Goal: Task Accomplishment & Management: Manage account settings

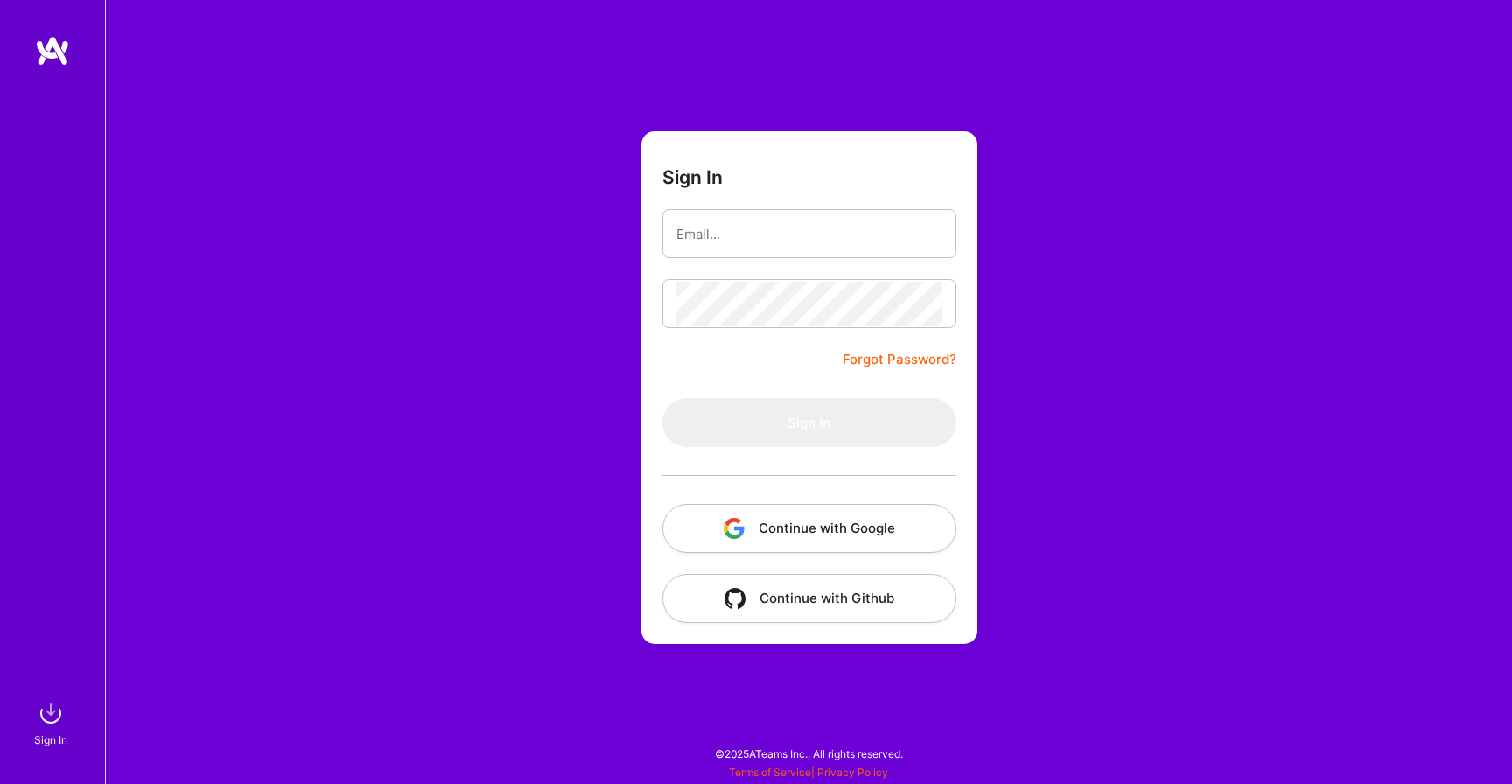
click at [791, 523] on button "Continue with Google" at bounding box center [810, 528] width 294 height 49
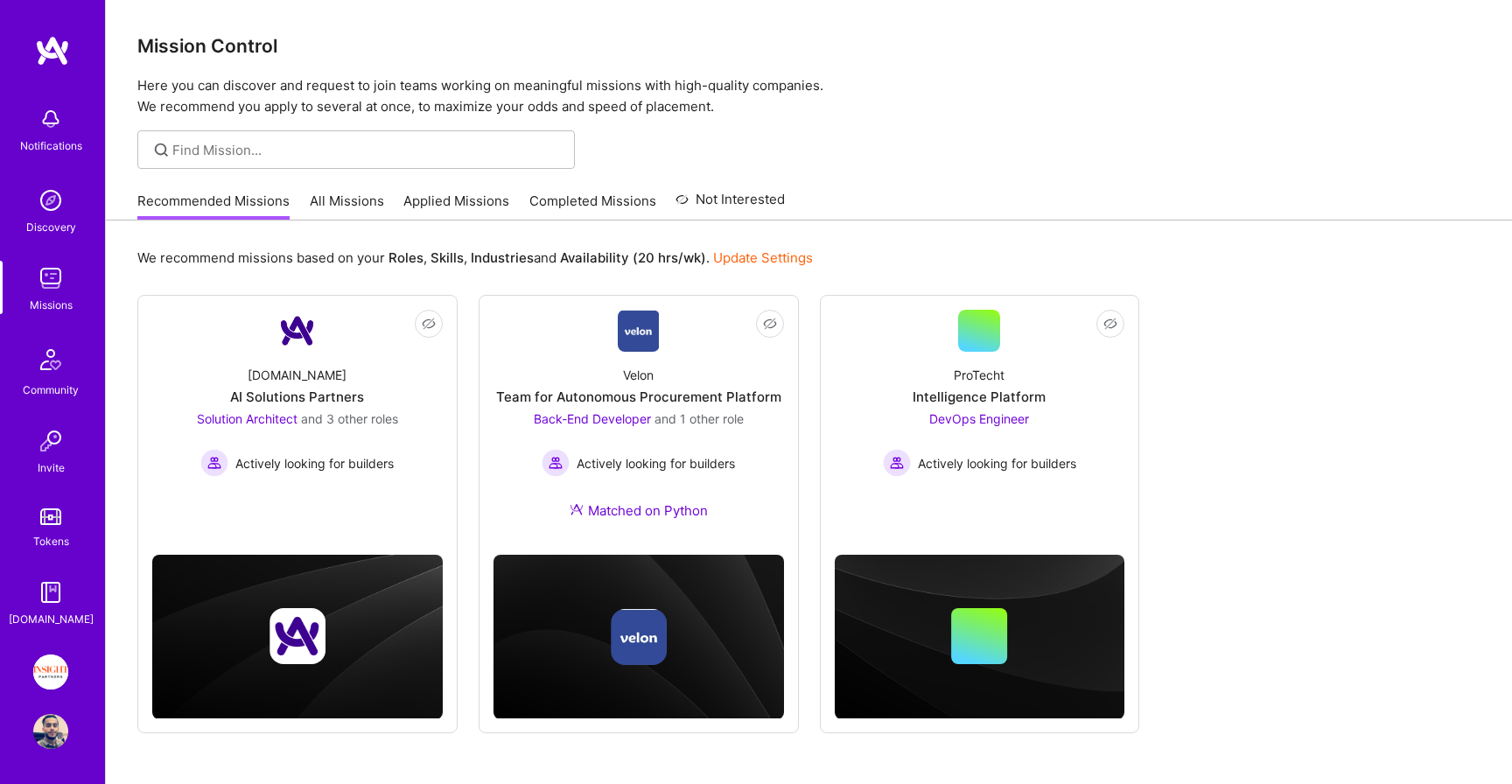
click at [43, 674] on img at bounding box center [50, 671] width 35 height 35
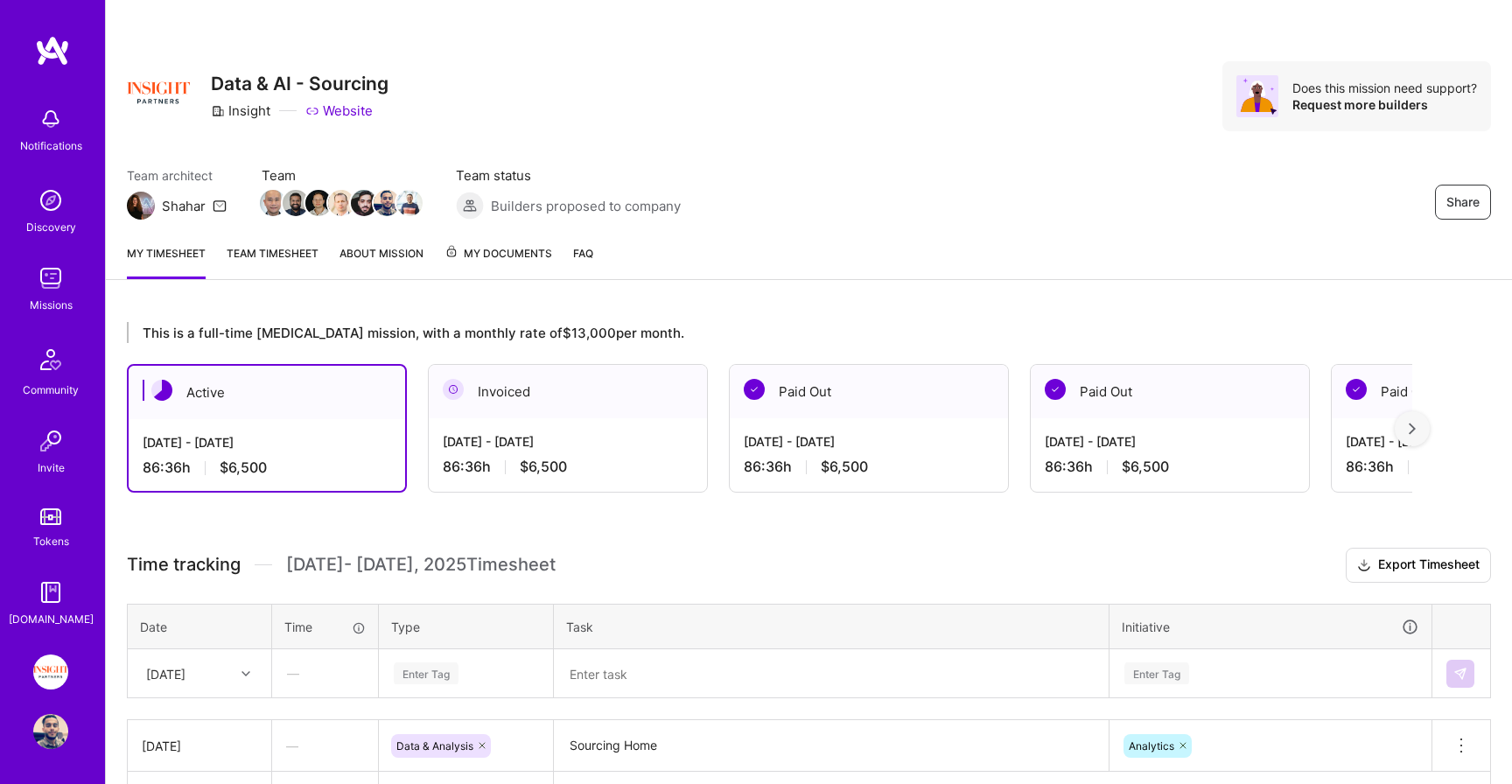
click at [471, 263] on span "My Documents" at bounding box center [498, 253] width 107 height 19
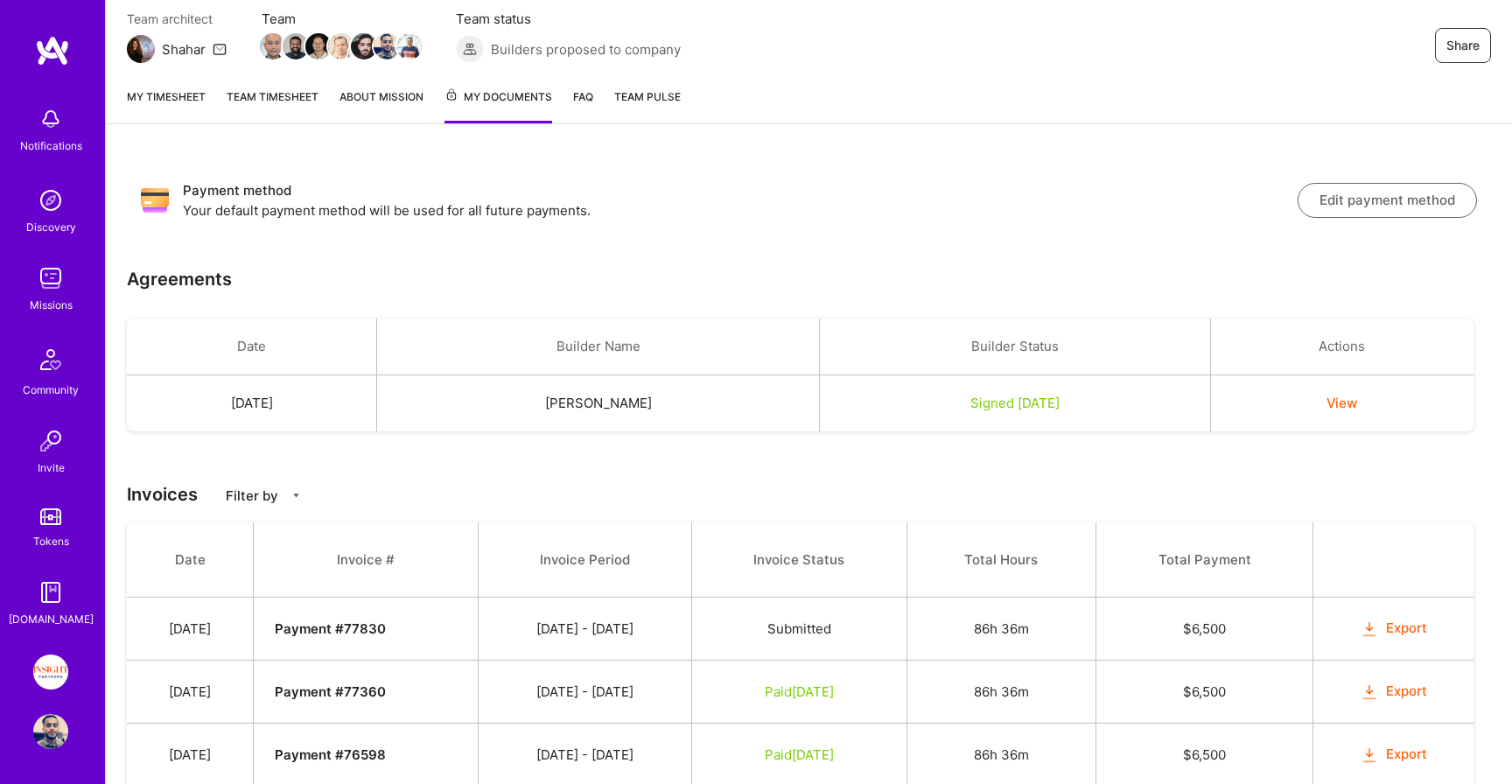
scroll to position [182, 0]
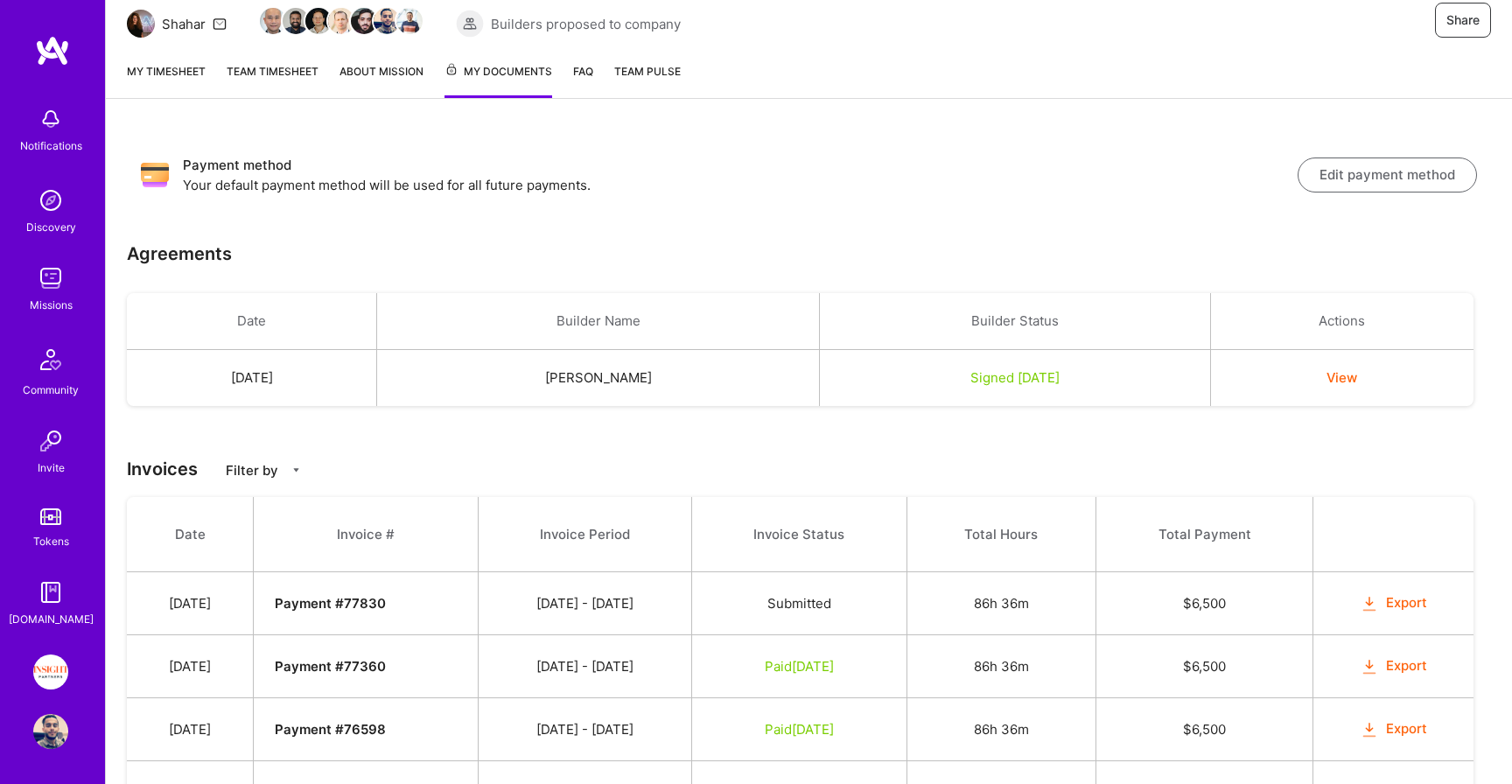
click at [44, 680] on img at bounding box center [50, 671] width 35 height 35
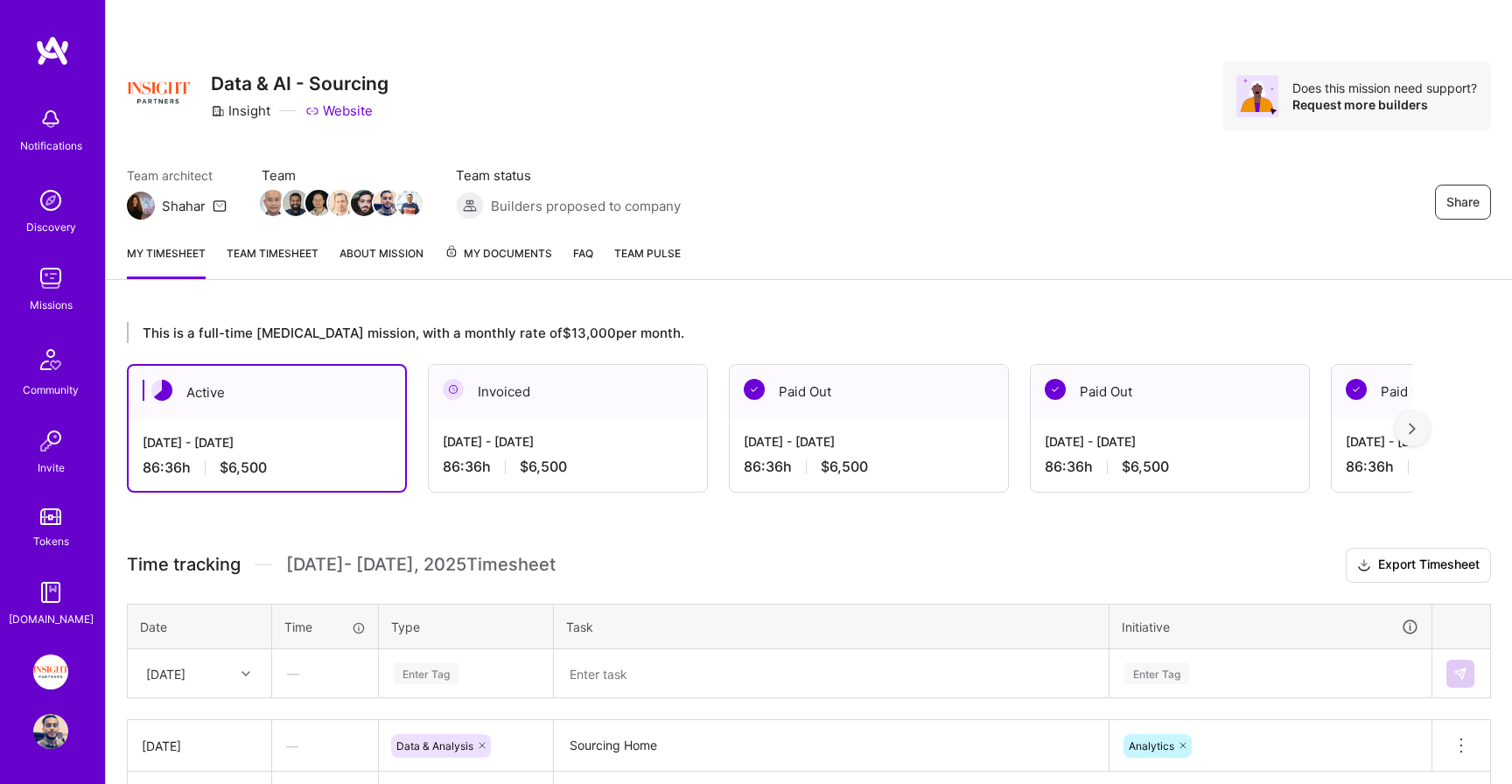
click at [45, 280] on img at bounding box center [50, 278] width 35 height 35
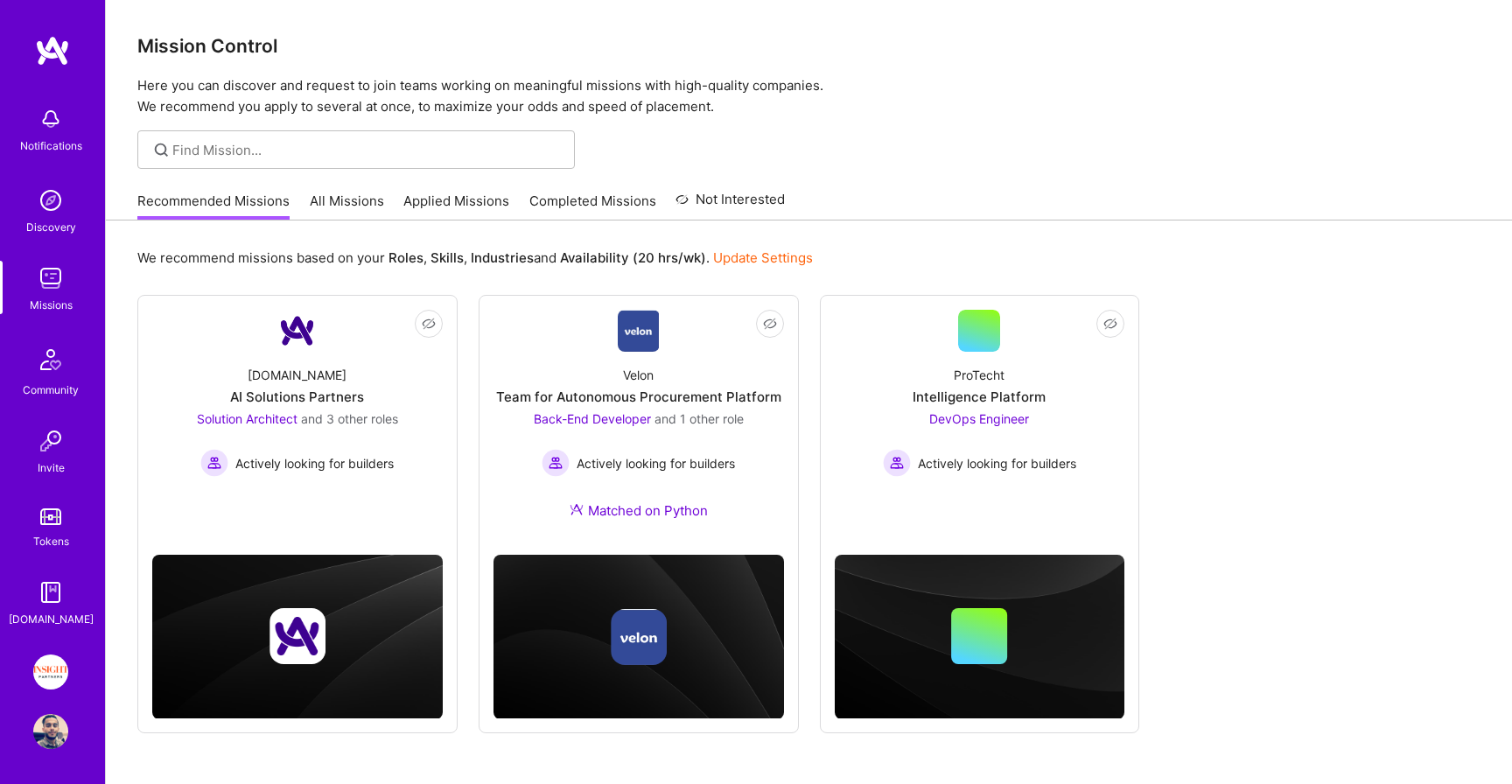
click at [460, 188] on div "Recommended Missions All Missions Applied Missions Completed Missions Not Inter…" at bounding box center [461, 200] width 648 height 38
click at [451, 200] on link "Applied Missions" at bounding box center [456, 206] width 105 height 29
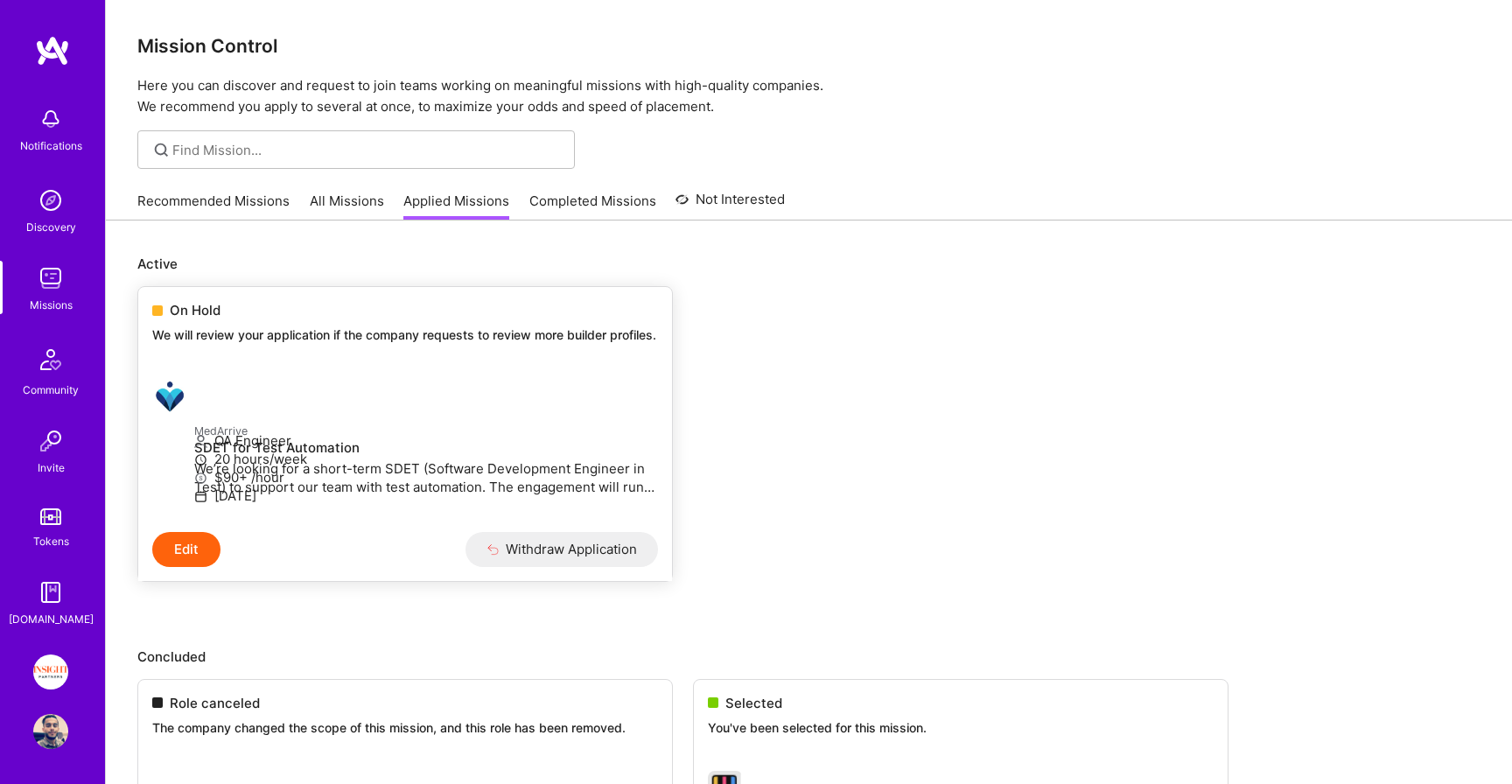
click at [370, 312] on div "On Hold" at bounding box center [405, 311] width 506 height 19
click at [249, 344] on p "We will review your application if the company requests to review more builder …" at bounding box center [405, 335] width 506 height 18
